Goal: Communication & Community: Ask a question

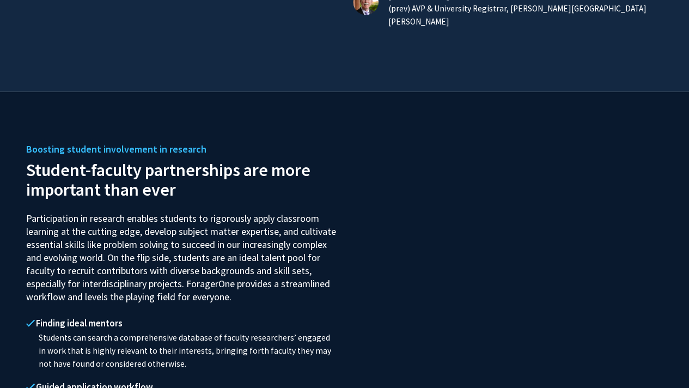
scroll to position [1026, 0]
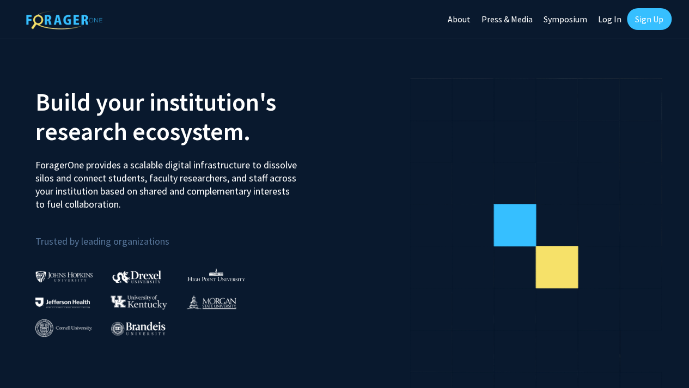
click at [605, 17] on link "Log In" at bounding box center [610, 19] width 34 height 38
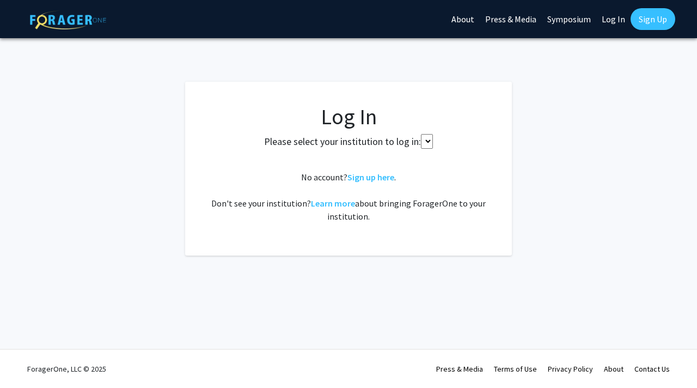
select select
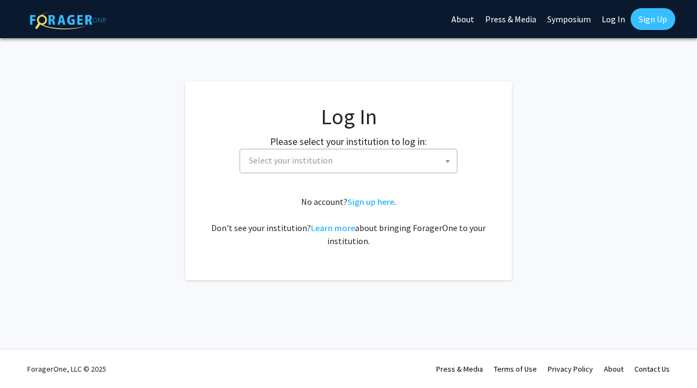
click at [384, 179] on fg-card-body "Log In Please select your institution to log in: Baylor University Brandeis Uni…" at bounding box center [348, 180] width 283 height 155
click at [394, 165] on span "Select your institution" at bounding box center [351, 160] width 212 height 22
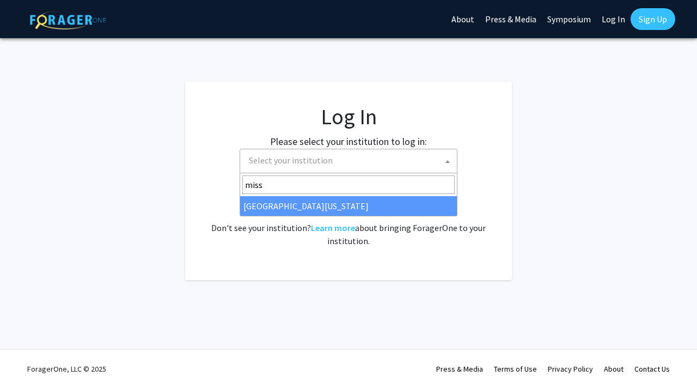
type input "miss"
select select "33"
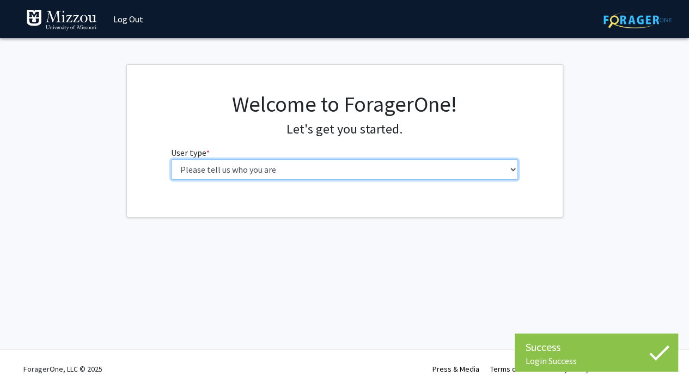
click at [259, 169] on select "Please tell us who you are Undergraduate Student Master's Student Doctoral Cand…" at bounding box center [344, 169] width 347 height 21
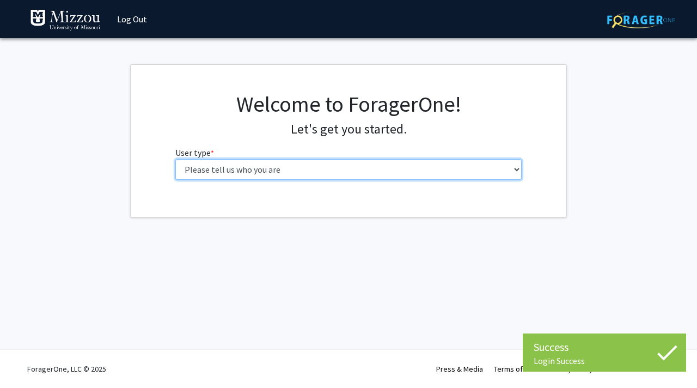
select select "1: undergrad"
click at [175, 159] on select "Please tell us who you are Undergraduate Student Master's Student Doctoral Cand…" at bounding box center [348, 169] width 347 height 21
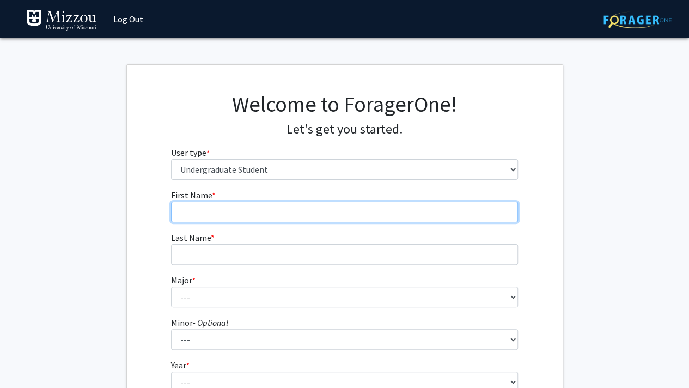
click at [230, 212] on input "First Name * required" at bounding box center [344, 212] width 347 height 21
type input "[PERSON_NAME]"
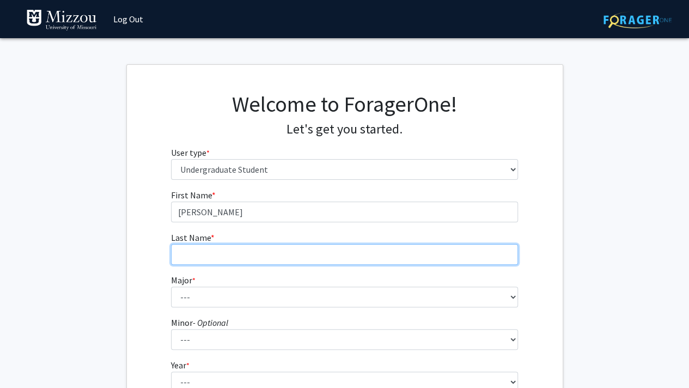
type input "Guettermann"
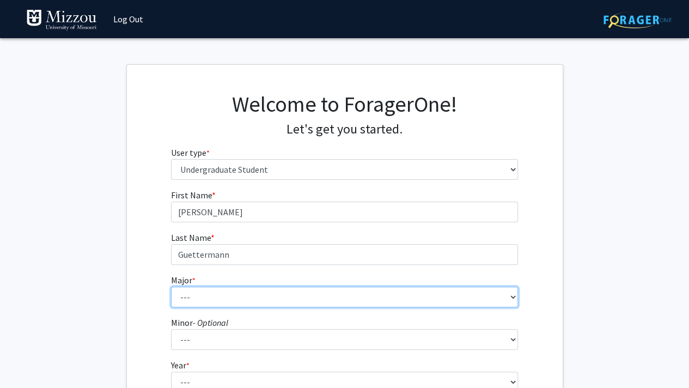
click at [206, 300] on select "--- Agribusiness Management Agricultural Education Agricultural Education: Comm…" at bounding box center [344, 296] width 347 height 21
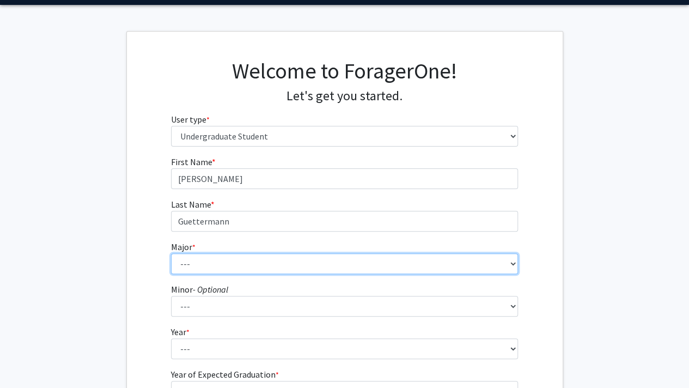
scroll to position [34, 0]
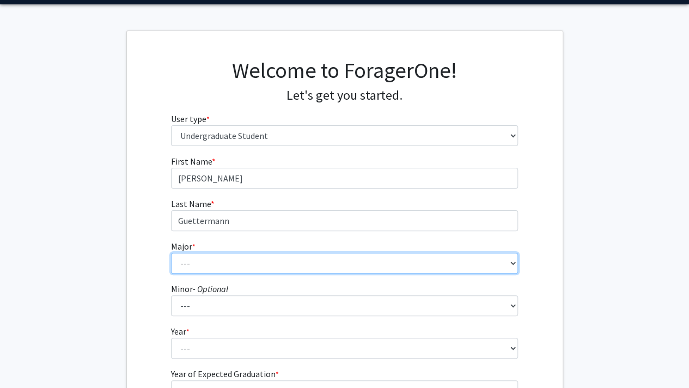
click at [200, 265] on select "--- Agribusiness Management Agricultural Education Agricultural Education: Comm…" at bounding box center [344, 263] width 347 height 21
select select "135: 2628"
click at [171, 253] on select "--- Agribusiness Management Agricultural Education Agricultural Education: Comm…" at bounding box center [344, 263] width 347 height 21
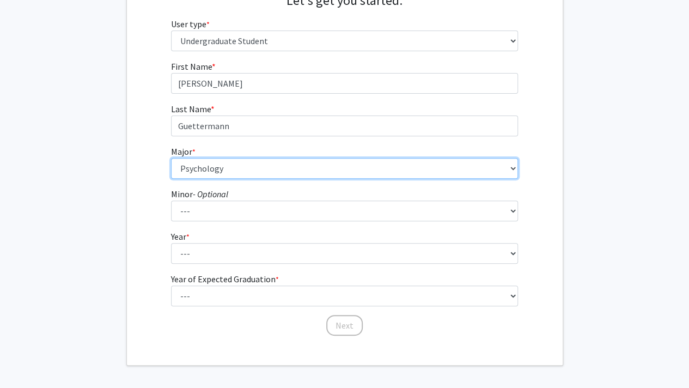
scroll to position [138, 0]
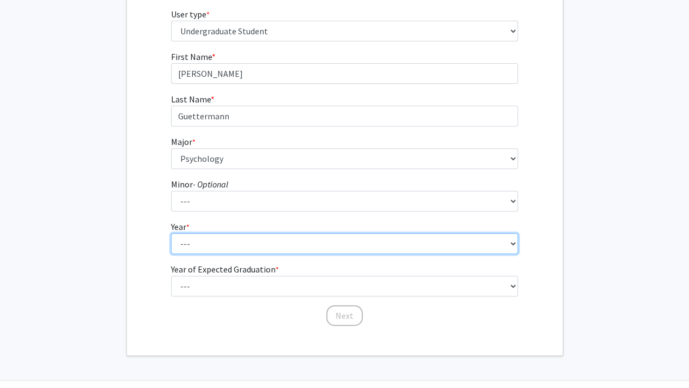
click at [198, 241] on select "--- First-year Sophomore Junior Senior Postbaccalaureate Certificate" at bounding box center [344, 243] width 347 height 21
select select "2: sophomore"
click at [171, 233] on select "--- First-year Sophomore Junior Senior Postbaccalaureate Certificate" at bounding box center [344, 243] width 347 height 21
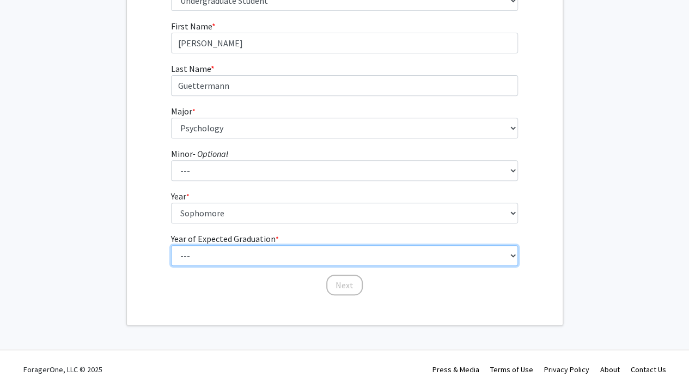
click at [255, 251] on select "--- 2025 2026 2027 2028 2029 2030 2031 2032 2033 2034" at bounding box center [344, 255] width 347 height 21
select select "4: 2028"
click at [171, 245] on select "--- 2025 2026 2027 2028 2029 2030 2031 2032 2033 2034" at bounding box center [344, 255] width 347 height 21
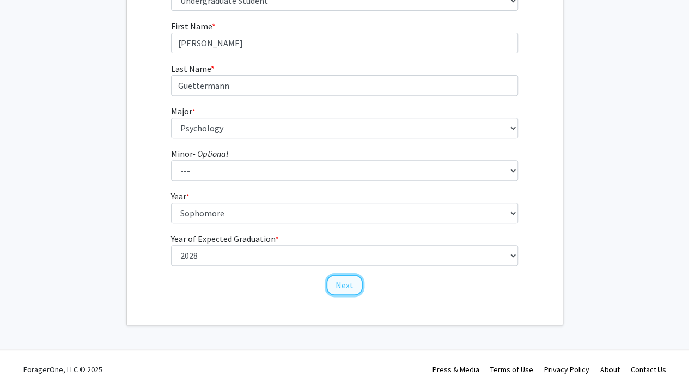
click at [345, 291] on button "Next" at bounding box center [344, 284] width 36 height 21
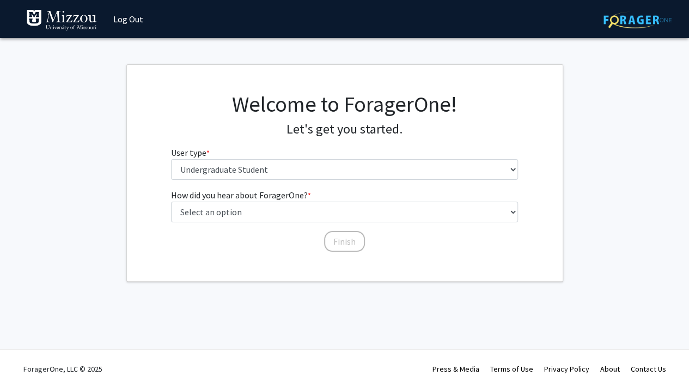
scroll to position [0, 0]
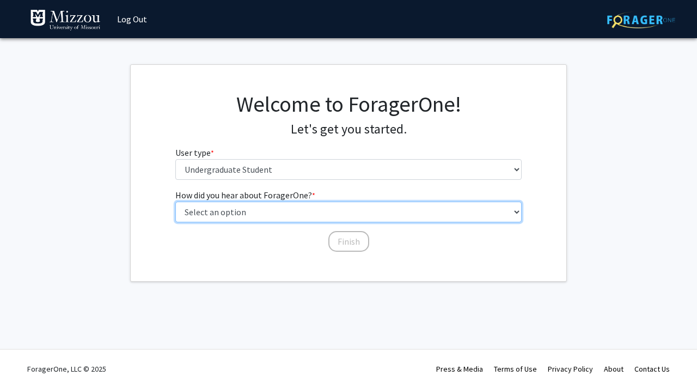
click at [267, 217] on select "Select an option Peer/student recommendation Faculty/staff recommendation Unive…" at bounding box center [348, 212] width 347 height 21
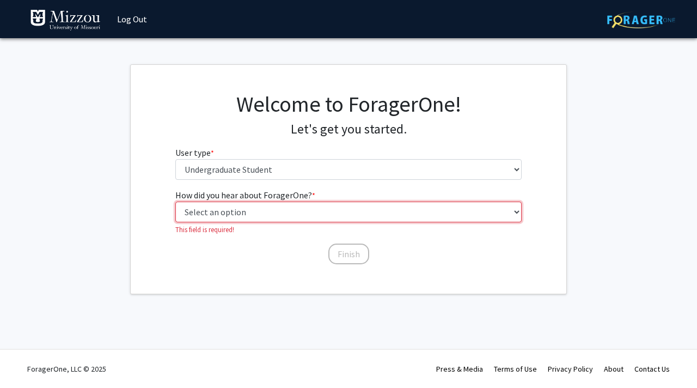
click at [300, 207] on select "Select an option Peer/student recommendation Faculty/staff recommendation Unive…" at bounding box center [348, 212] width 347 height 21
select select "2: faculty_recommendation"
click at [175, 202] on select "Select an option Peer/student recommendation Faculty/staff recommendation Unive…" at bounding box center [348, 212] width 347 height 21
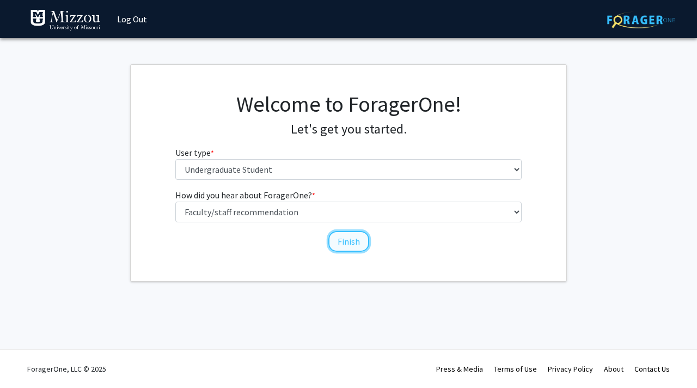
click at [350, 241] on button "Finish" at bounding box center [348, 241] width 41 height 21
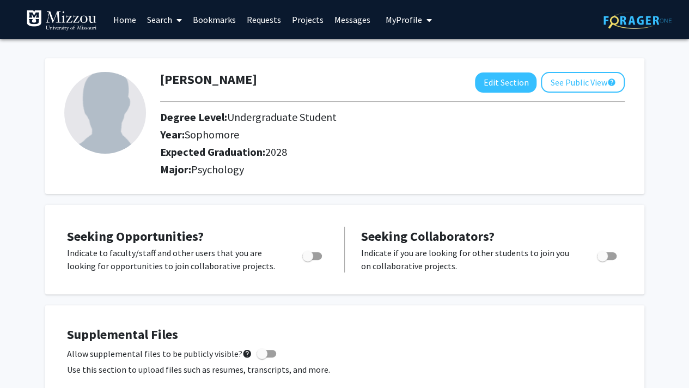
click at [167, 23] on link "Search" at bounding box center [165, 20] width 46 height 38
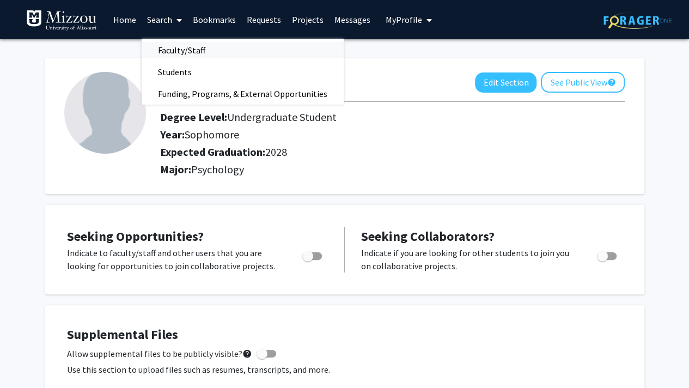
click at [181, 51] on span "Faculty/Staff" at bounding box center [182, 50] width 80 height 22
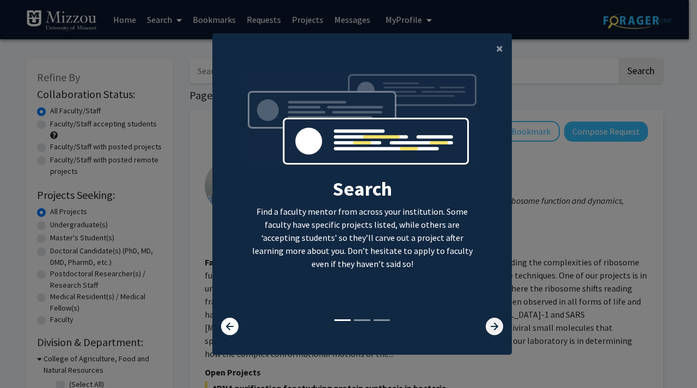
click at [488, 323] on icon at bounding box center [494, 326] width 17 height 17
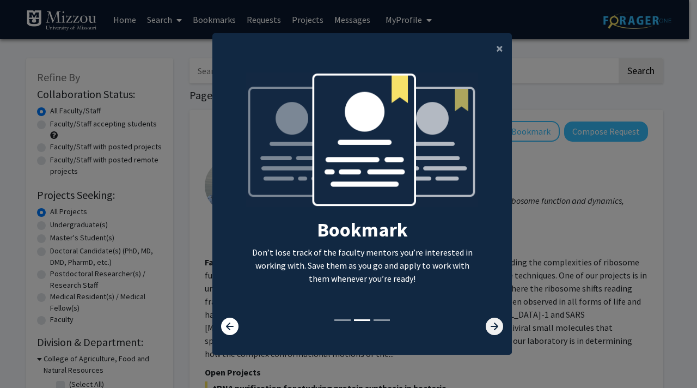
click at [488, 323] on icon at bounding box center [494, 326] width 17 height 17
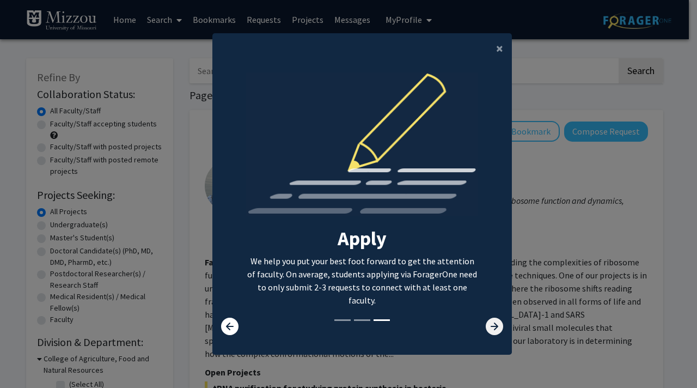
click at [487, 325] on icon at bounding box center [494, 326] width 17 height 17
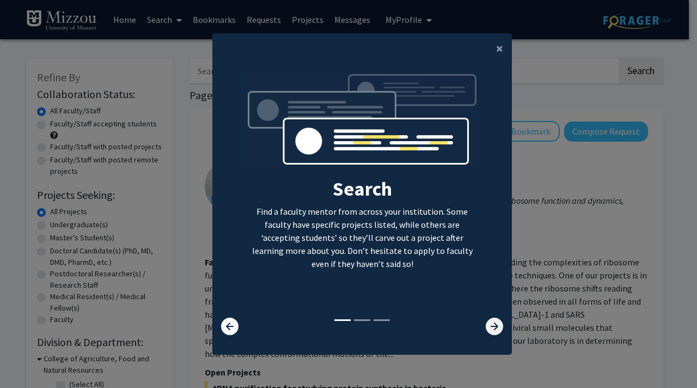
click at [486, 324] on icon at bounding box center [494, 326] width 17 height 17
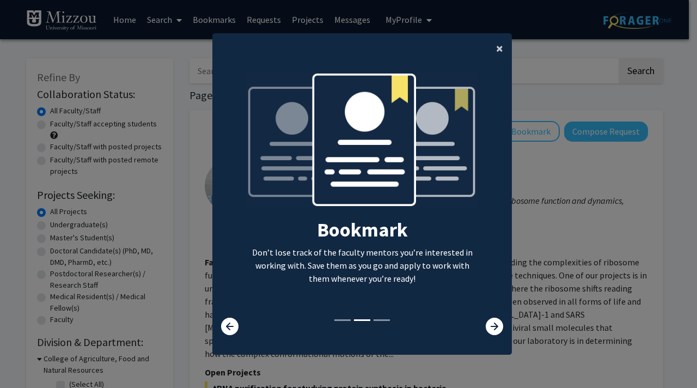
click at [496, 44] on span "×" at bounding box center [499, 48] width 7 height 17
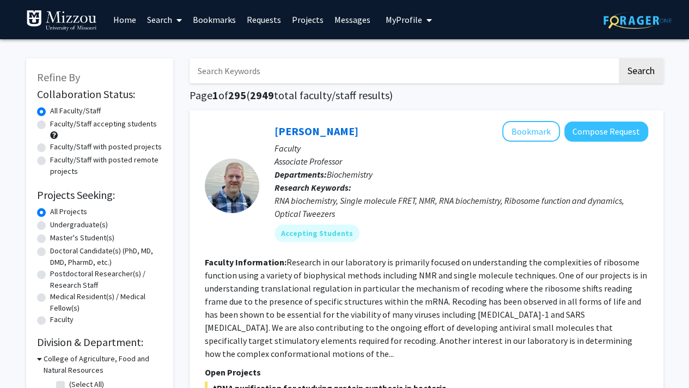
click at [228, 73] on input "Search Keywords" at bounding box center [404, 70] width 428 height 25
type input "[PERSON_NAME]"
click at [619, 58] on button "Search" at bounding box center [641, 70] width 45 height 25
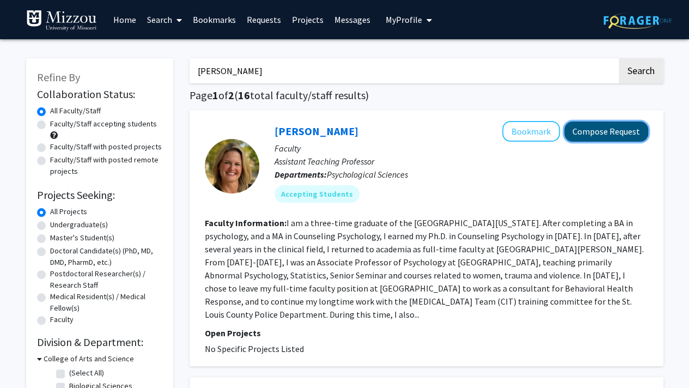
click at [614, 131] on button "Compose Request" at bounding box center [606, 131] width 84 height 20
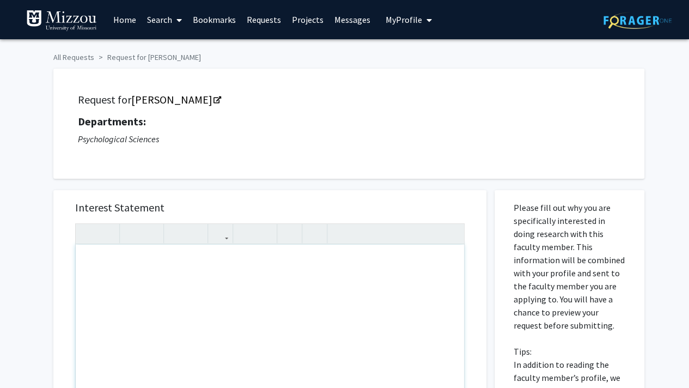
click at [120, 282] on div "Note to users with screen readers: Please press Alt+0 or Option+0 to deactivate…" at bounding box center [270, 370] width 388 height 250
click at [362, 259] on div "I am in your PSYCH 1030 class and am completing the assignment" at bounding box center [270, 370] width 388 height 250
click at [84, 264] on div "I am in your PSYCH 1030 class and am completing the assignment" at bounding box center [270, 370] width 388 height 250
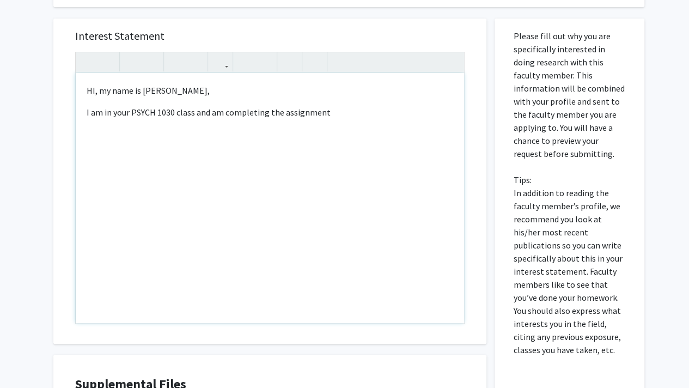
scroll to position [171, 0]
click at [93, 93] on p "HI, my name is [PERSON_NAME]," at bounding box center [270, 90] width 367 height 13
type textarea "<p>Hi, my name is [PERSON_NAME],&nbsp;</p><p>I am in your PSYCH 1030 class and …"
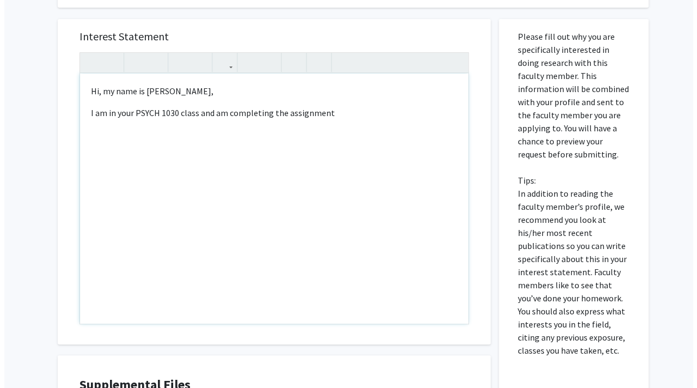
scroll to position [340, 0]
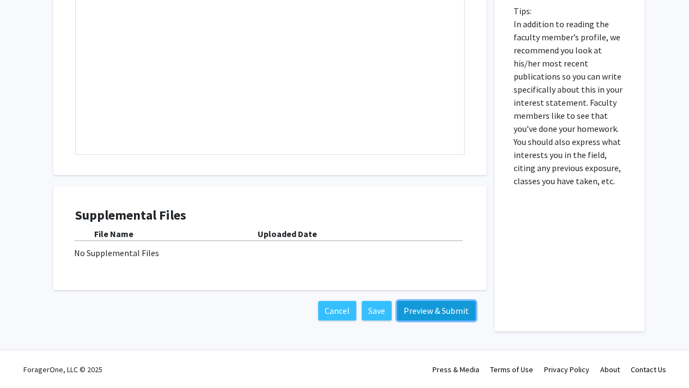
click at [426, 311] on button "Preview & Submit" at bounding box center [436, 311] width 78 height 20
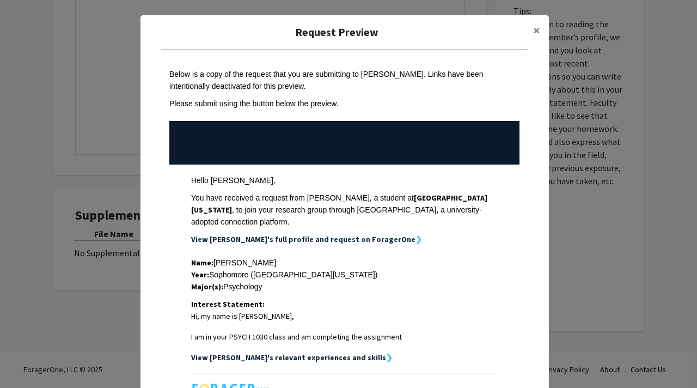
scroll to position [150, 0]
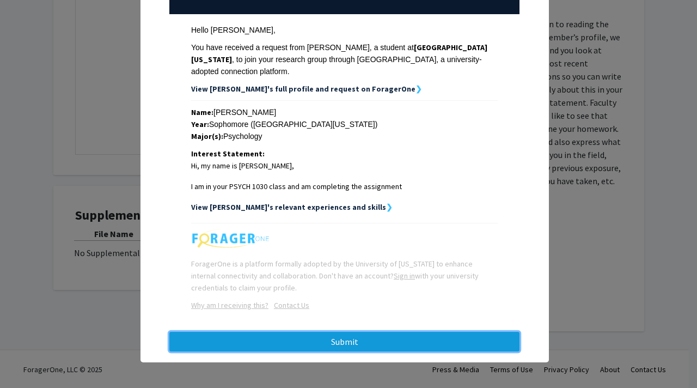
click at [284, 338] on button "Submit" at bounding box center [344, 342] width 350 height 20
